Goal: Task Accomplishment & Management: Complete application form

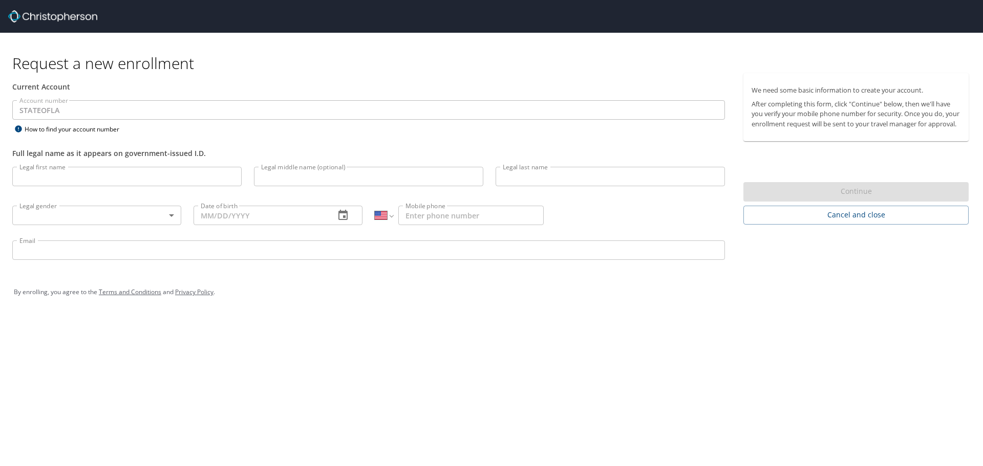
select select "US"
click at [61, 180] on input "Legal first name" at bounding box center [126, 176] width 229 height 19
type input "[PERSON_NAME]"
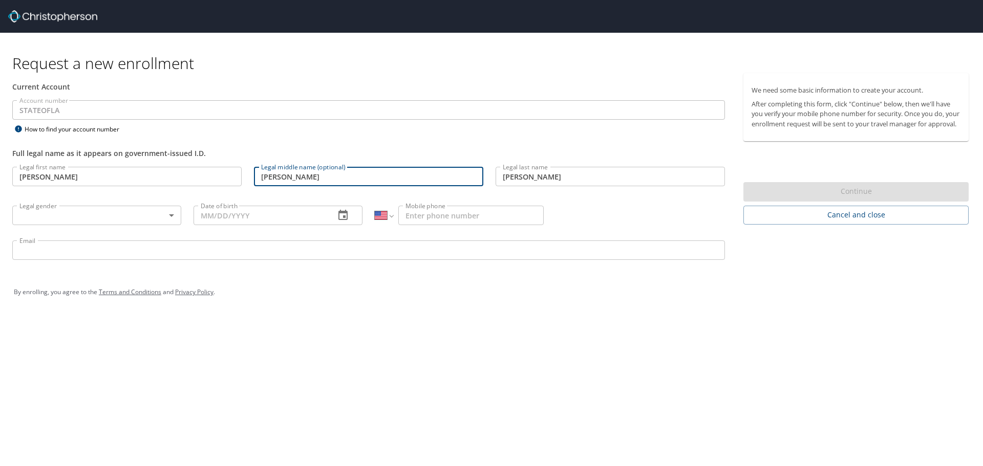
click at [338, 179] on input "[PERSON_NAME]" at bounding box center [368, 176] width 229 height 19
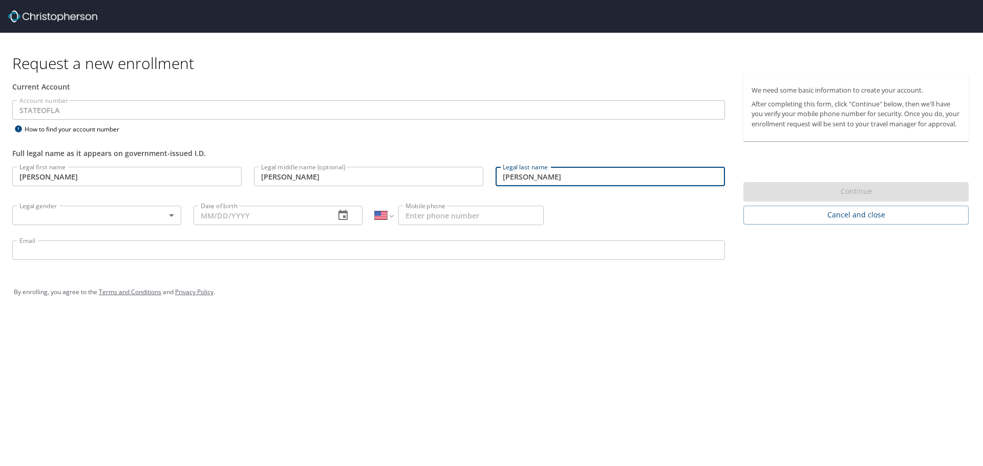
click at [609, 181] on input "[PERSON_NAME]" at bounding box center [610, 176] width 229 height 19
type input "Causey Jr."
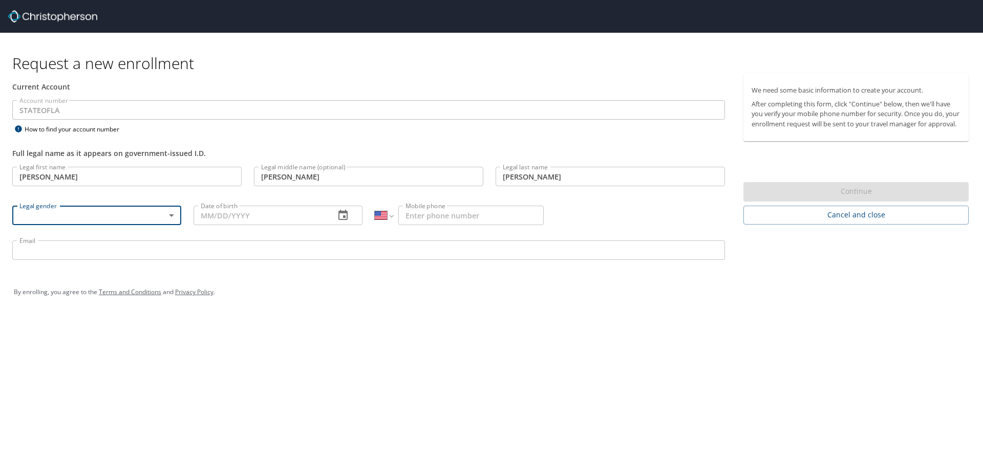
click at [174, 212] on body "Request a new enrollment Current Account Account number STATEOFLA Account numbe…" at bounding box center [491, 233] width 983 height 466
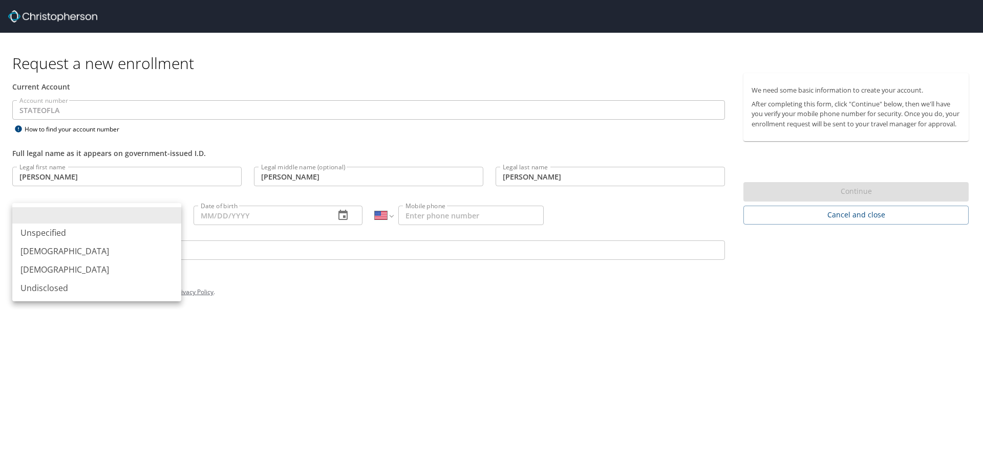
click at [130, 249] on li "[DEMOGRAPHIC_DATA]" at bounding box center [96, 251] width 169 height 18
type input "[DEMOGRAPHIC_DATA]"
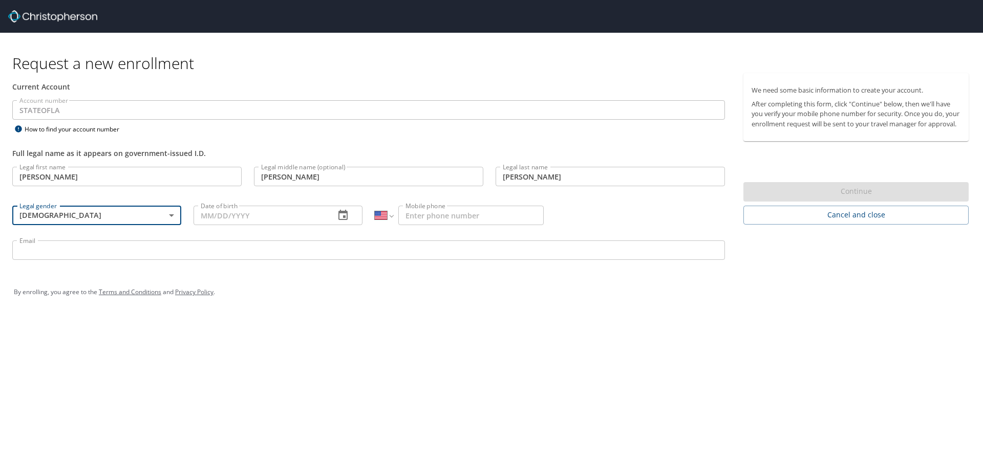
click at [228, 225] on input "Date of birth" at bounding box center [260, 215] width 133 height 19
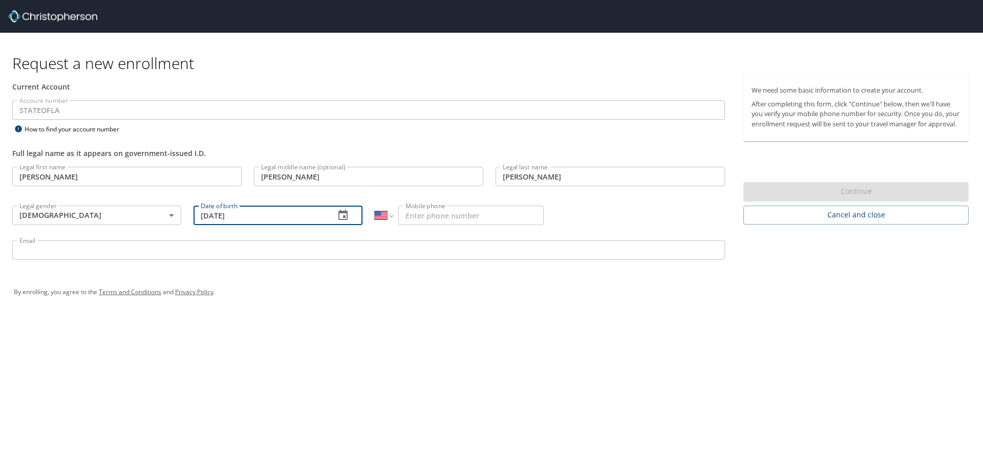
type input "[DATE]"
click at [76, 264] on div "Email Email" at bounding box center [368, 251] width 725 height 35
click at [76, 259] on input "Email" at bounding box center [368, 250] width 713 height 19
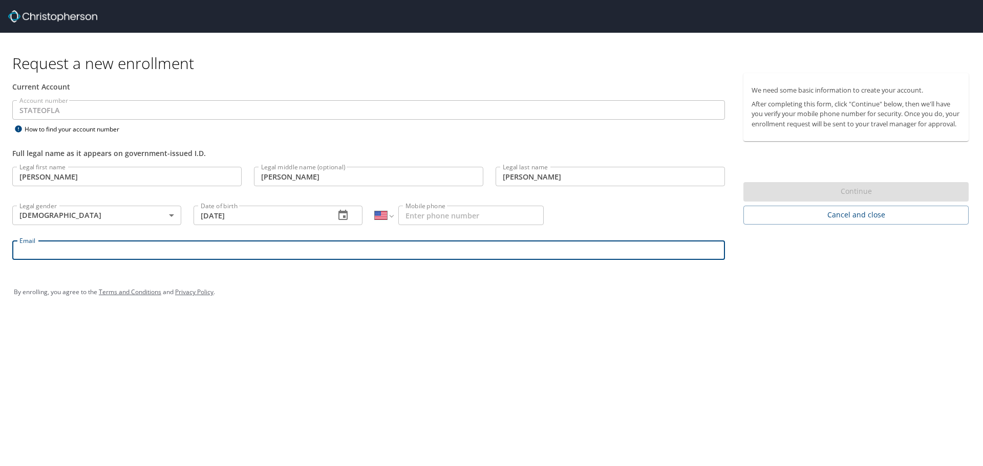
type input "[PERSON_NAME][EMAIL_ADDRESS][PERSON_NAME][DOMAIN_NAME]"
click at [258, 99] on div "Current Account" at bounding box center [368, 86] width 725 height 27
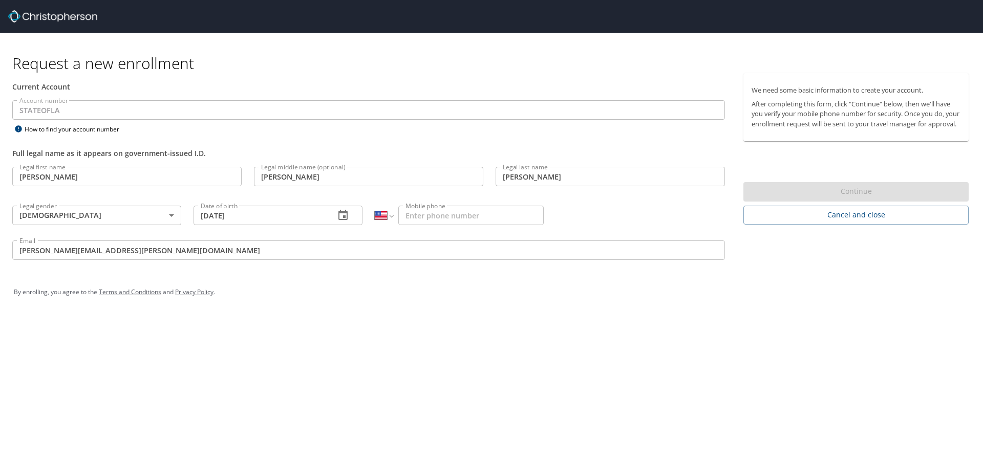
click at [790, 199] on div "Continue" at bounding box center [855, 192] width 225 height 20
click at [436, 217] on input "Mobile phone" at bounding box center [470, 215] width 145 height 19
type input "[PHONE_NUMBER]"
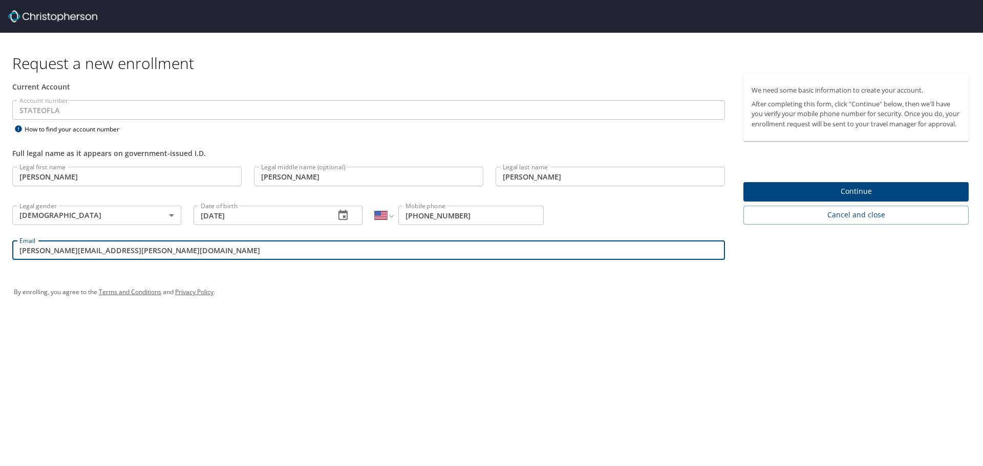
click at [783, 198] on span "Continue" at bounding box center [856, 191] width 209 height 13
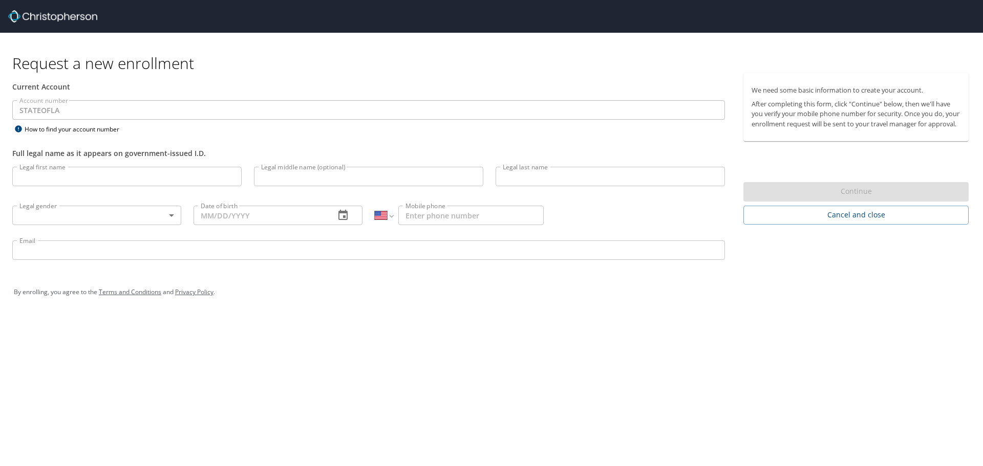
select select "US"
click at [117, 189] on p at bounding box center [126, 187] width 229 height 3
click at [124, 177] on input "Legal first name" at bounding box center [126, 176] width 229 height 19
type input "[PERSON_NAME]"
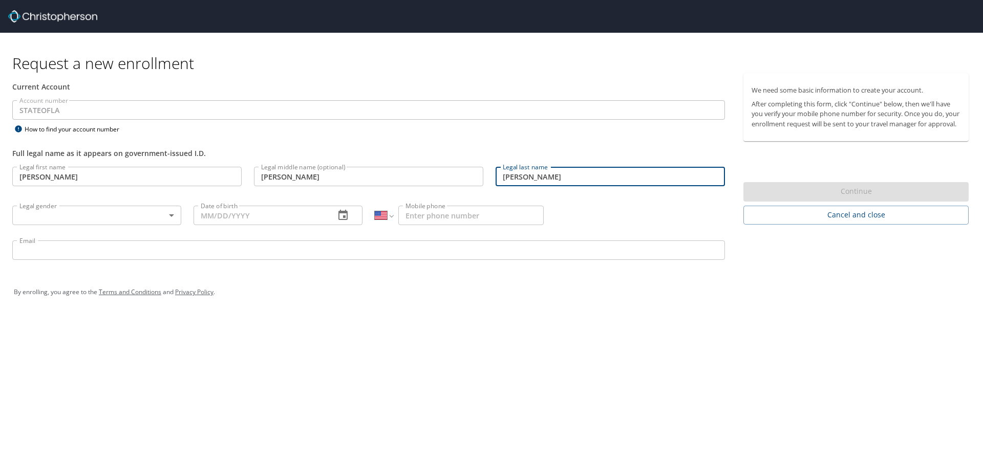
type input "[PERSON_NAME]"
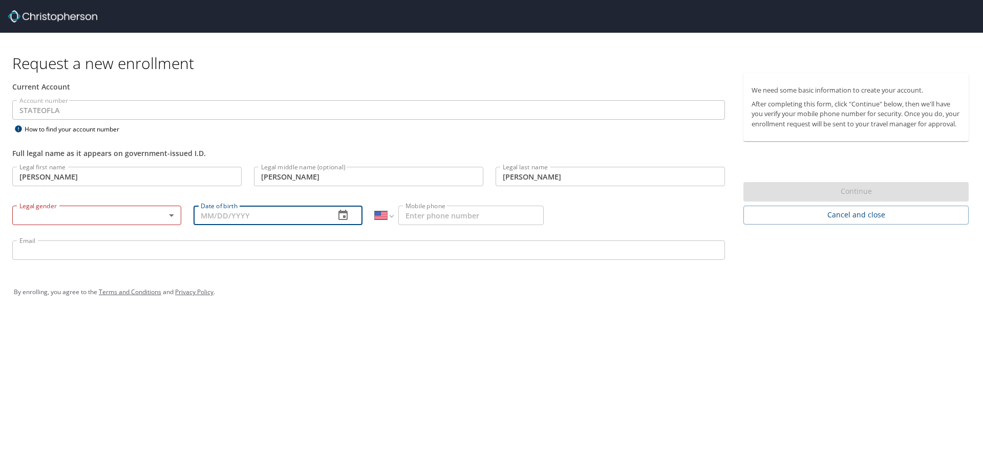
click at [155, 215] on body "Request a new enrollment Current Account Account number STATEOFLA Account numbe…" at bounding box center [491, 233] width 983 height 466
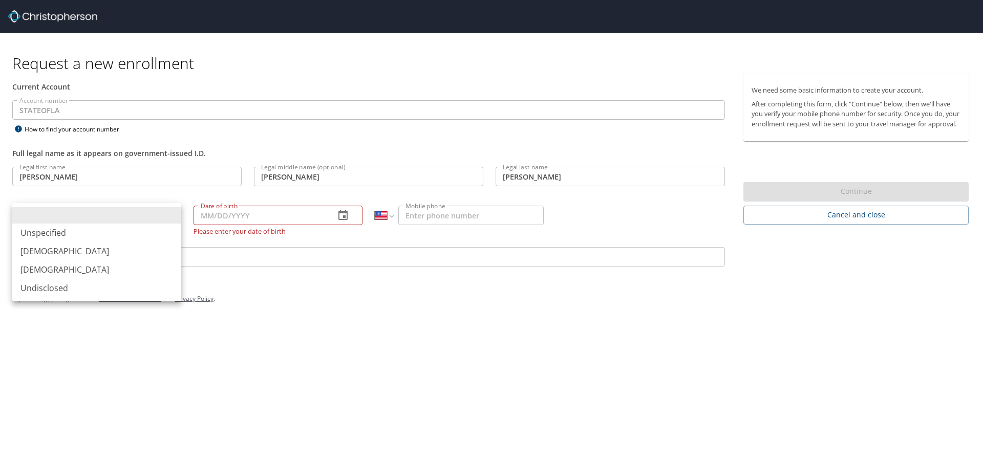
click at [138, 246] on li "[DEMOGRAPHIC_DATA]" at bounding box center [96, 251] width 169 height 18
type input "[DEMOGRAPHIC_DATA]"
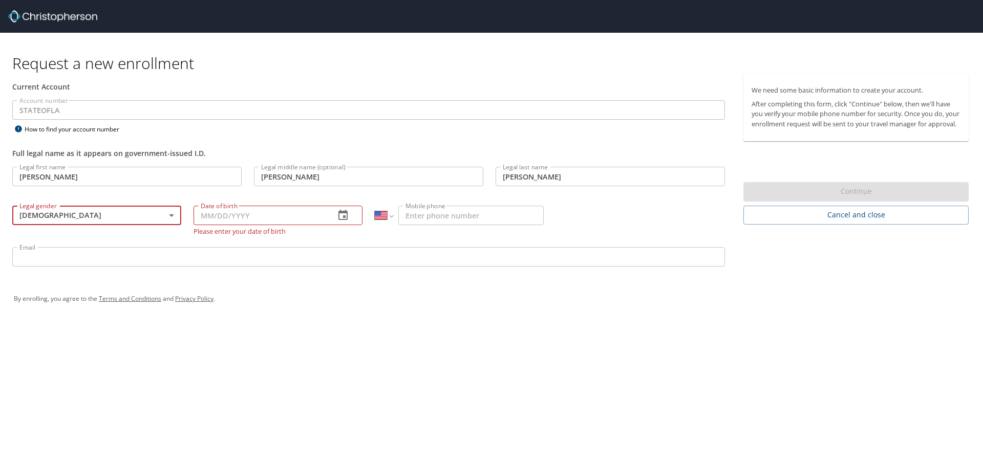
click at [214, 212] on input "Date of birth" at bounding box center [260, 215] width 133 height 19
type input "[DATE]"
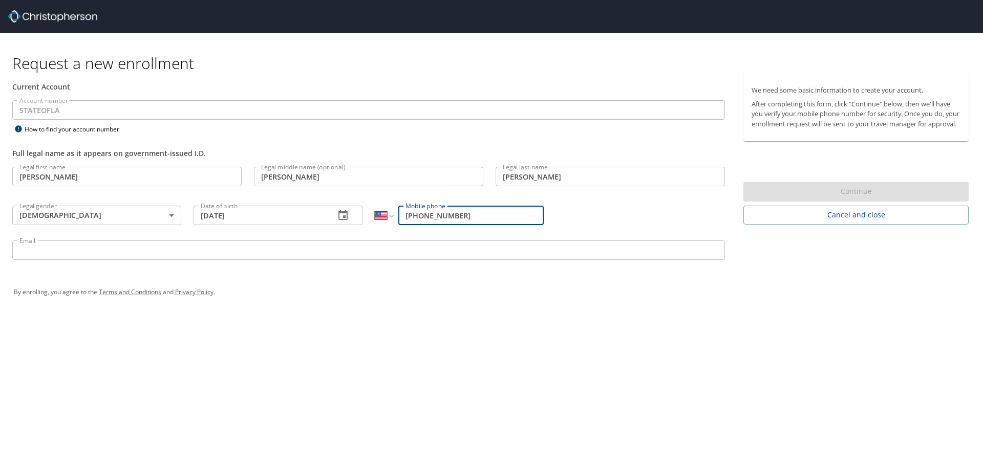
type input "[PHONE_NUMBER]"
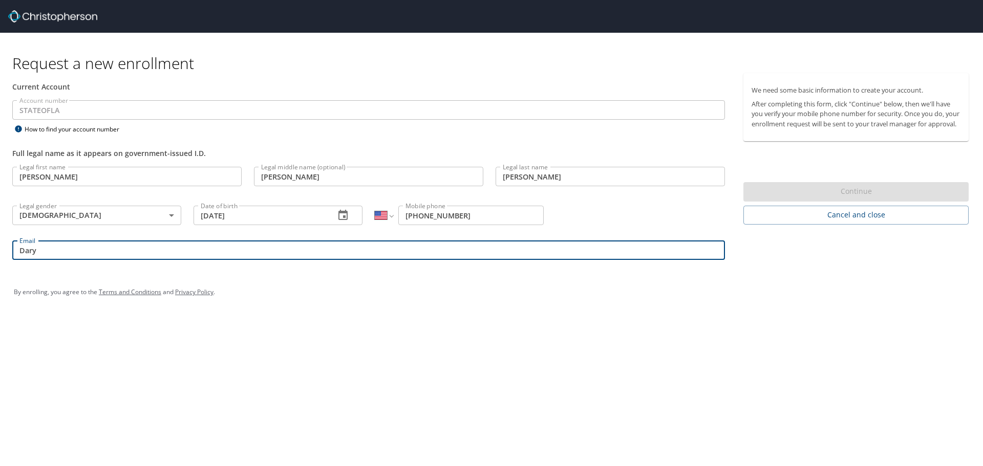
type input "[PERSON_NAME][EMAIL_ADDRESS][PERSON_NAME][DOMAIN_NAME]"
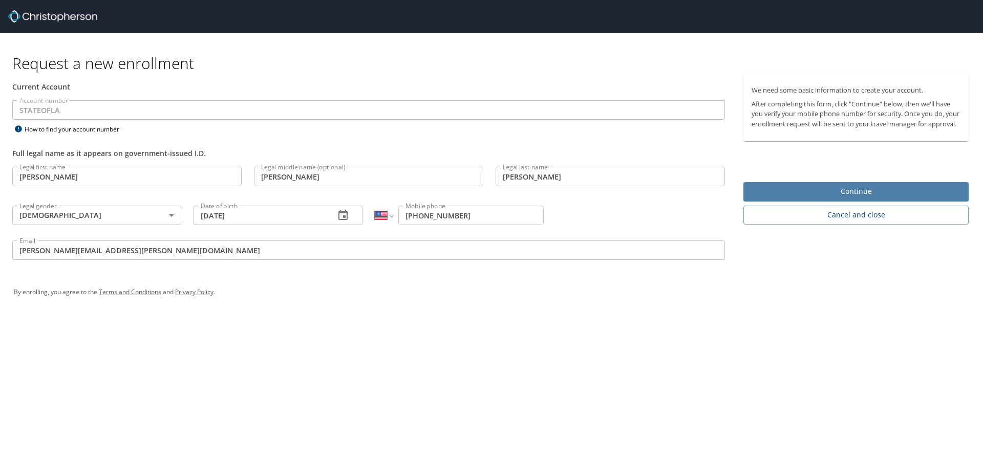
click at [906, 198] on span "Continue" at bounding box center [856, 191] width 209 height 13
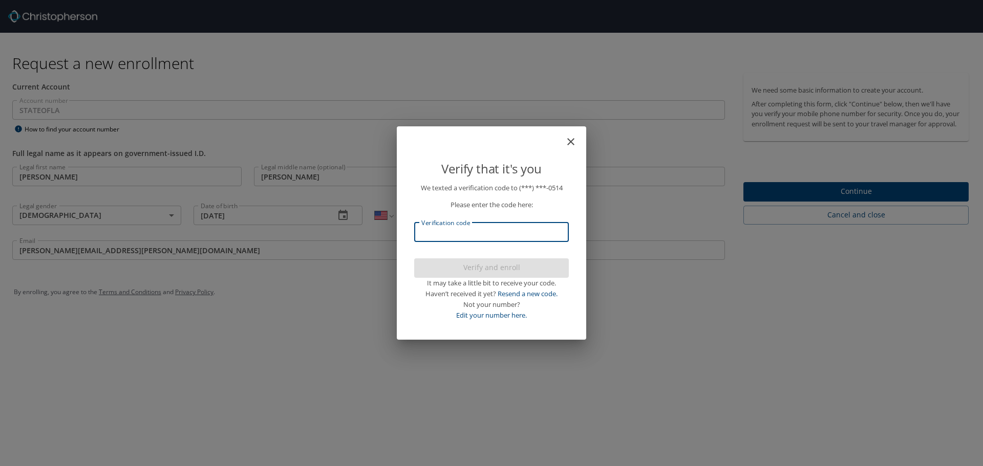
click at [547, 227] on input "Verification code" at bounding box center [491, 232] width 155 height 19
type input "1012"
